Goal: Navigation & Orientation: Understand site structure

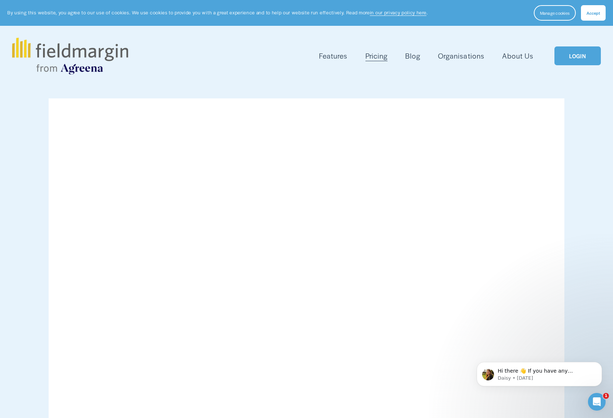
click at [330, 57] on span "Features" at bounding box center [333, 55] width 28 height 11
click at [0, 0] on span "Livestock" at bounding box center [0, 0] width 0 height 0
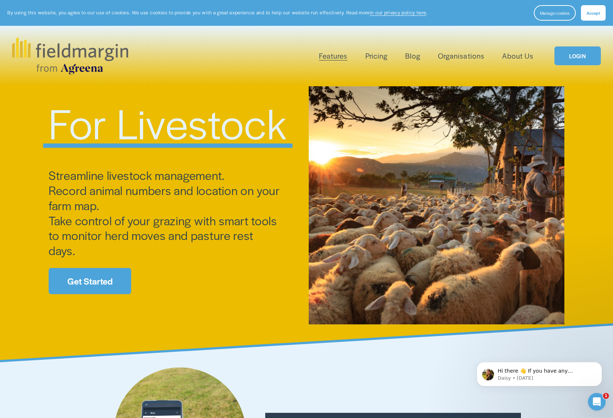
click at [376, 56] on link "Pricing" at bounding box center [376, 56] width 22 height 12
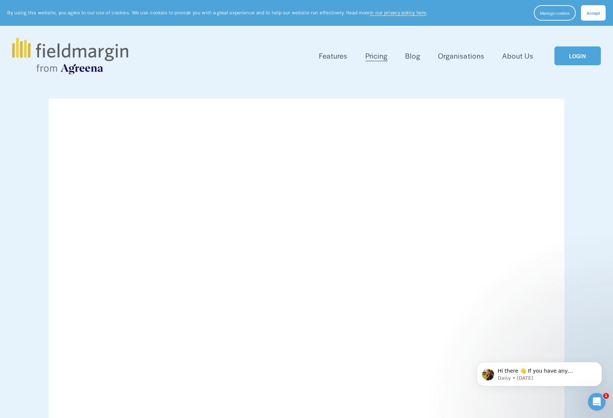
click at [457, 57] on link "Organisations" at bounding box center [461, 56] width 46 height 12
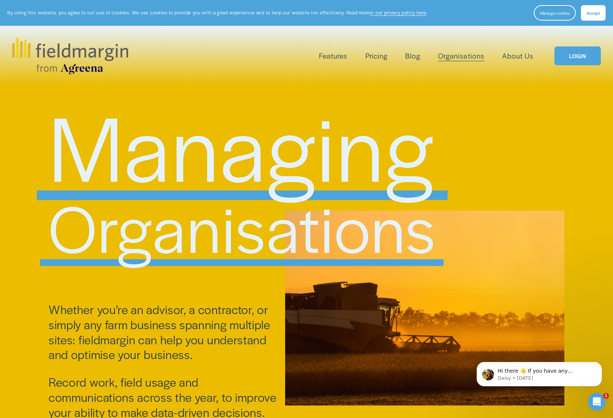
click at [514, 56] on link "About Us" at bounding box center [517, 56] width 31 height 12
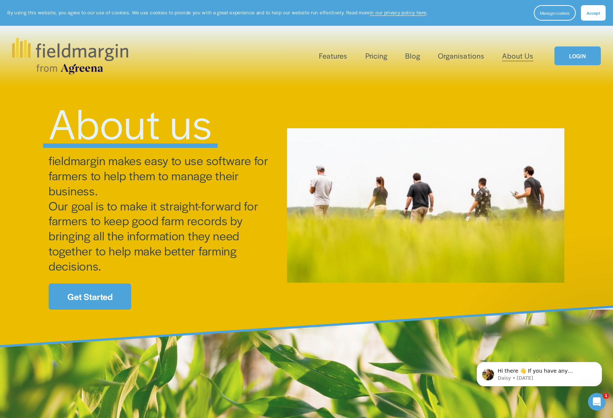
click at [469, 57] on link "Organisations" at bounding box center [461, 56] width 46 height 12
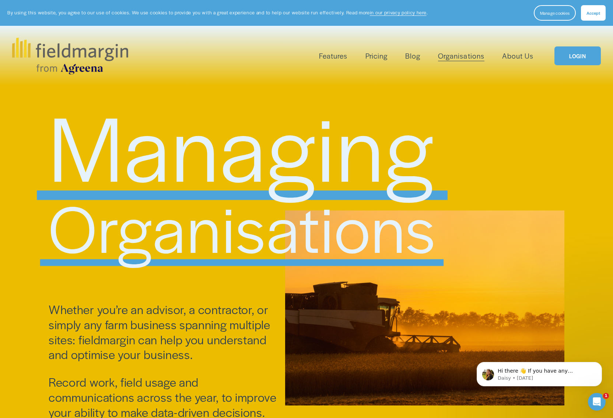
click at [412, 59] on link "Blog" at bounding box center [412, 56] width 15 height 12
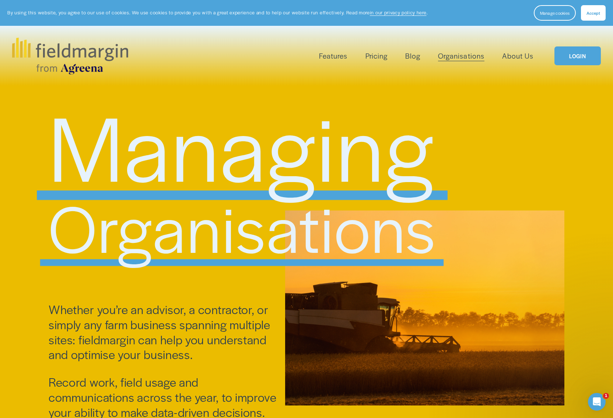
click at [378, 55] on link "Pricing" at bounding box center [376, 56] width 22 height 12
